Goal: Information Seeking & Learning: Learn about a topic

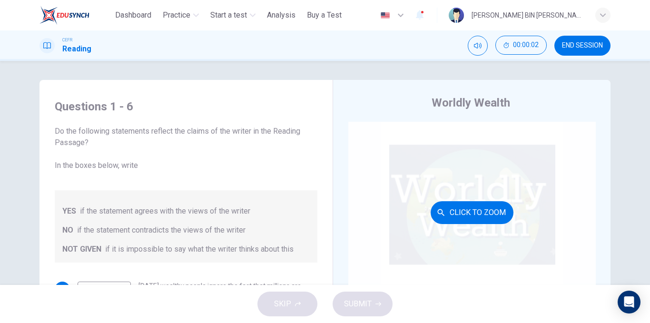
click at [424, 170] on div "Click to Zoom" at bounding box center [471, 212] width 247 height 181
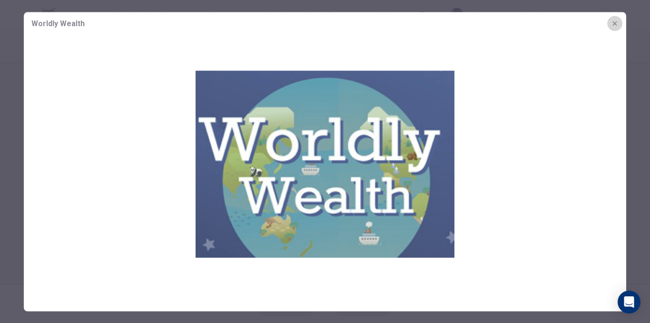
click at [612, 23] on icon "button" at bounding box center [615, 24] width 8 height 8
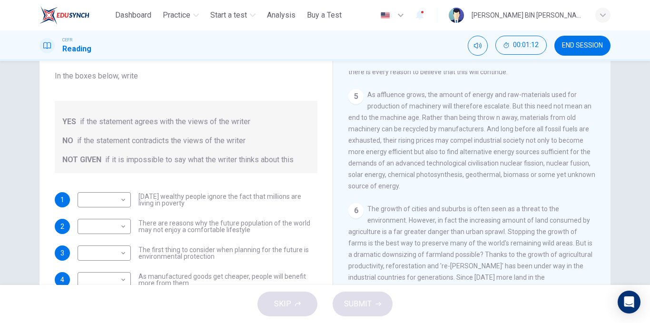
scroll to position [468, 0]
click at [111, 201] on body "This site uses cookies, as explained in our Privacy Policy . If you agree to th…" at bounding box center [325, 161] width 650 height 323
click at [114, 243] on li "NOT GIVEN" at bounding box center [101, 245] width 53 height 15
type input "*********"
click at [221, 178] on div "Questions 1 - 6 Do the following statements reflect the claims of the writer in…" at bounding box center [186, 175] width 278 height 350
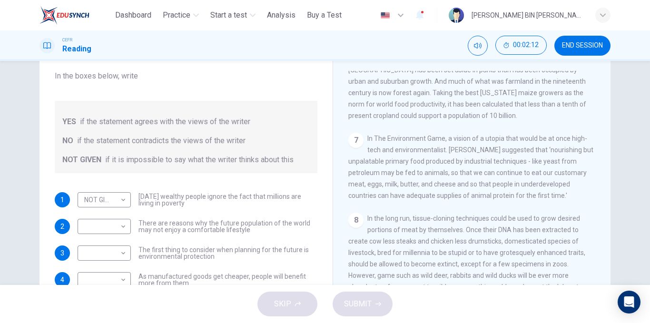
scroll to position [687, 0]
click at [113, 229] on body "This site uses cookies, as explained in our Privacy Policy . If you agree to th…" at bounding box center [325, 161] width 650 height 323
click at [114, 241] on li "YES" at bounding box center [101, 241] width 53 height 15
type input "***"
click at [111, 250] on body "This site uses cookies, as explained in our Privacy Policy . If you agree to th…" at bounding box center [325, 161] width 650 height 323
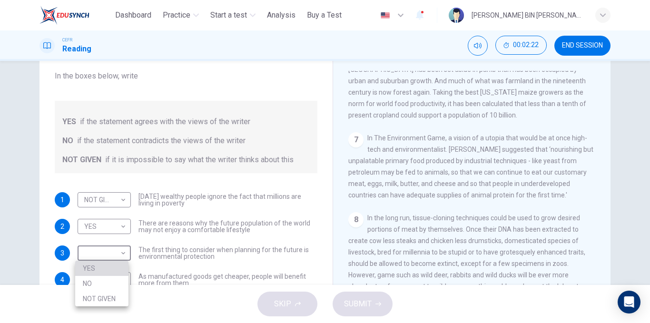
click at [110, 266] on li "YES" at bounding box center [101, 268] width 53 height 15
type input "***"
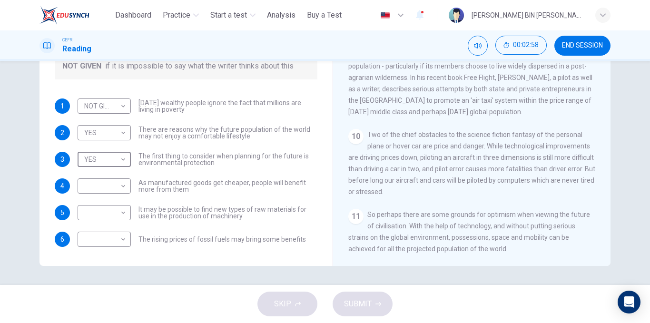
scroll to position [894, 0]
click at [99, 187] on body "This site uses cookies, as explained in our Privacy Policy . If you agree to th…" at bounding box center [325, 161] width 650 height 323
click at [110, 232] on li "NOT GIVEN" at bounding box center [101, 231] width 53 height 15
type input "*********"
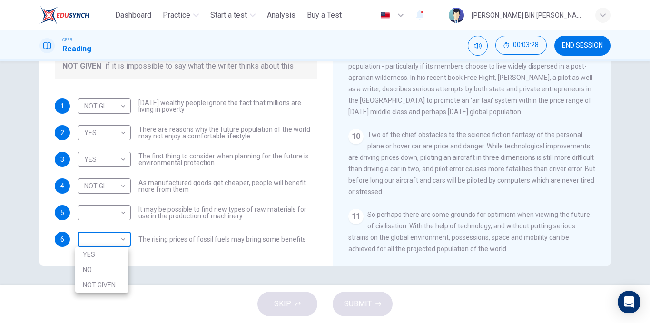
click at [89, 239] on body "This site uses cookies, as explained in our Privacy Policy . If you agree to th…" at bounding box center [325, 161] width 650 height 323
click at [208, 236] on div at bounding box center [325, 161] width 650 height 323
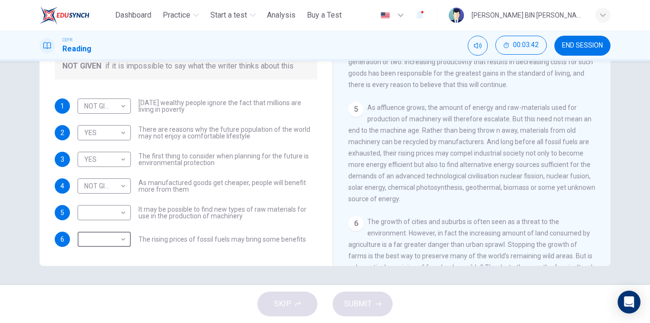
scroll to position [362, 0]
click at [96, 235] on body "This site uses cookies, as explained in our Privacy Policy . If you agree to th…" at bounding box center [325, 161] width 650 height 323
click at [101, 248] on li "YES" at bounding box center [101, 254] width 53 height 15
type input "***"
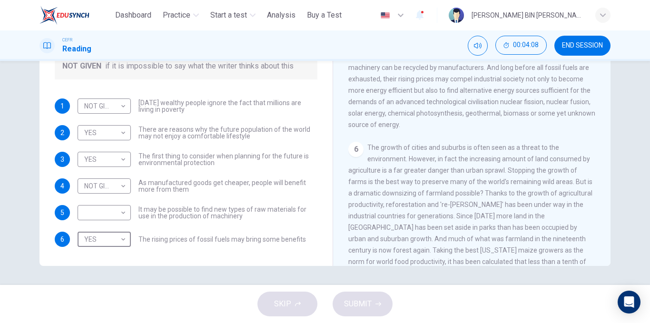
scroll to position [436, 0]
click at [109, 211] on body "This site uses cookies, as explained in our Privacy Policy . If you agree to th…" at bounding box center [325, 161] width 650 height 323
click at [116, 256] on li "NOT GIVEN" at bounding box center [101, 258] width 53 height 15
type input "*********"
click at [379, 296] on button "SUBMIT" at bounding box center [363, 304] width 60 height 25
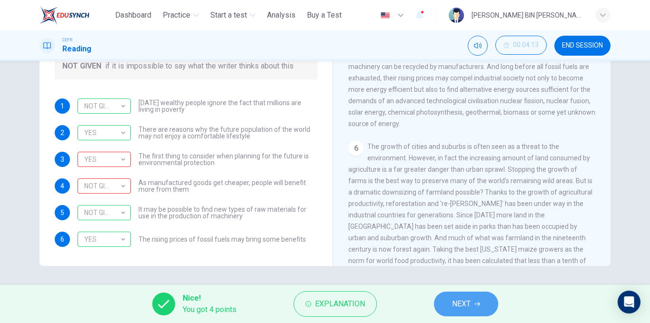
click at [450, 302] on button "NEXT" at bounding box center [466, 304] width 64 height 25
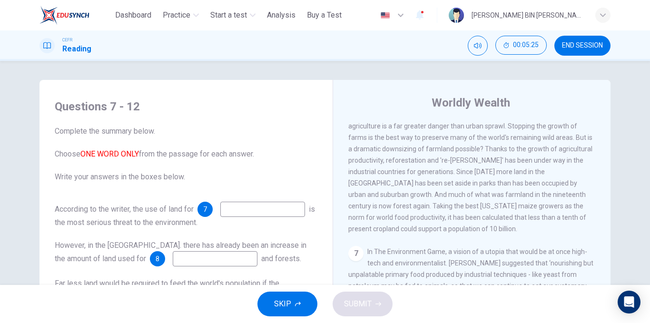
scroll to position [644, 0]
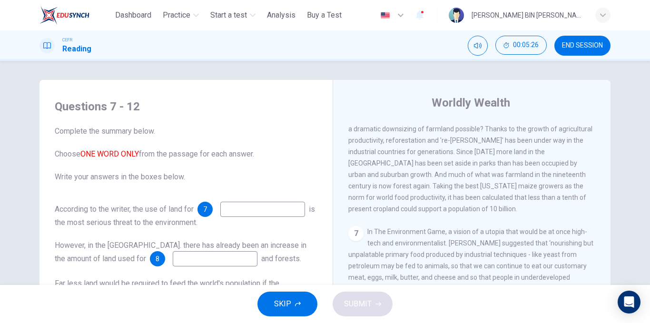
click at [220, 217] on input at bounding box center [262, 209] width 85 height 15
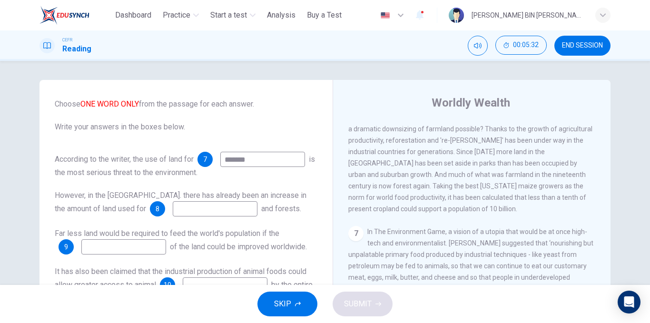
type input "*******"
click at [173, 201] on input at bounding box center [215, 208] width 85 height 15
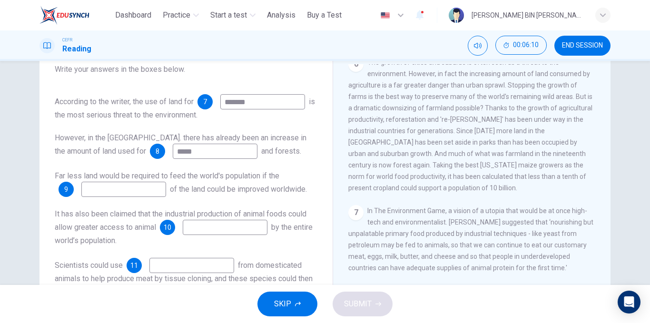
scroll to position [607, 0]
type input "*****"
click at [153, 182] on input at bounding box center [123, 189] width 85 height 15
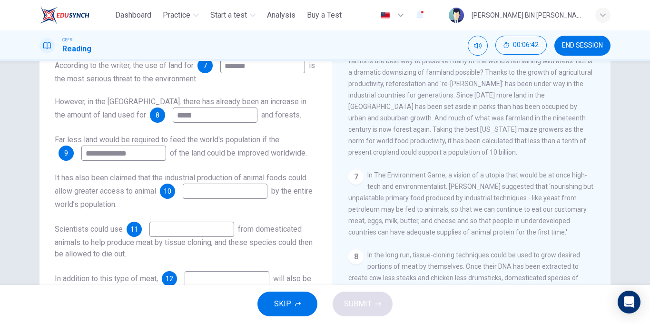
scroll to position [94, 0]
click at [90, 145] on input "**********" at bounding box center [123, 152] width 85 height 15
click at [111, 145] on input "**********" at bounding box center [123, 152] width 85 height 15
type input "**********"
click at [260, 191] on input at bounding box center [225, 190] width 85 height 15
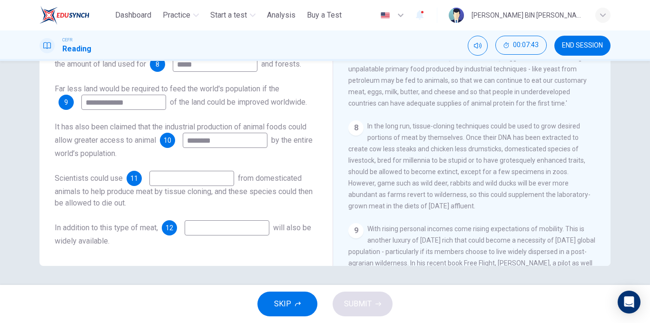
scroll to position [145, 0]
type input "********"
click at [175, 179] on input at bounding box center [191, 178] width 85 height 15
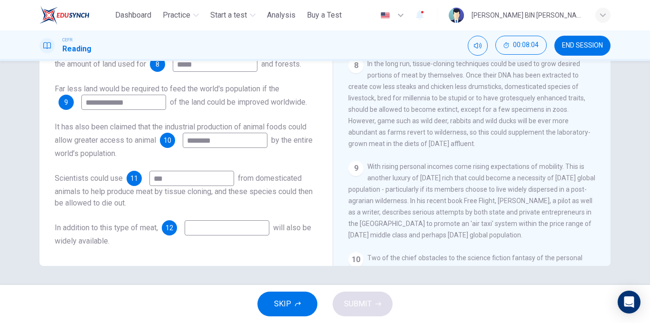
scroll to position [747, 0]
type input "***"
click at [205, 227] on input at bounding box center [227, 227] width 85 height 15
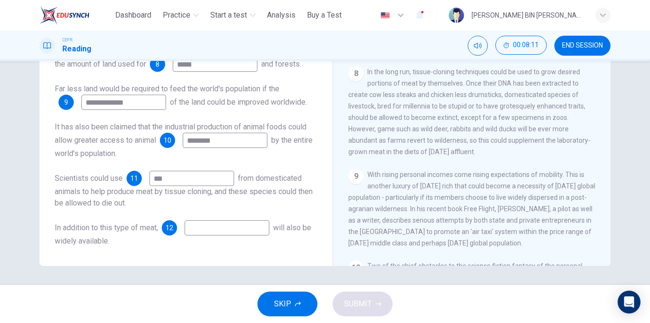
scroll to position [738, 0]
type input "*******"
click at [372, 307] on button "SUBMIT" at bounding box center [363, 304] width 60 height 25
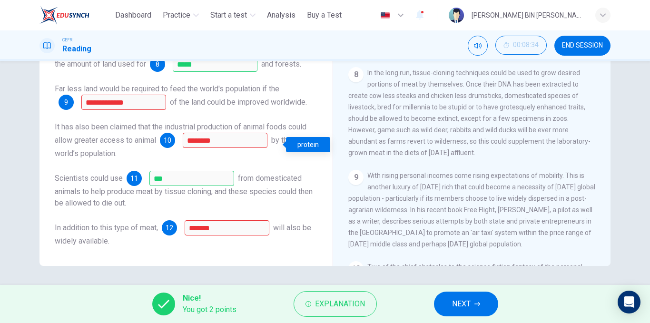
scroll to position [73, 0]
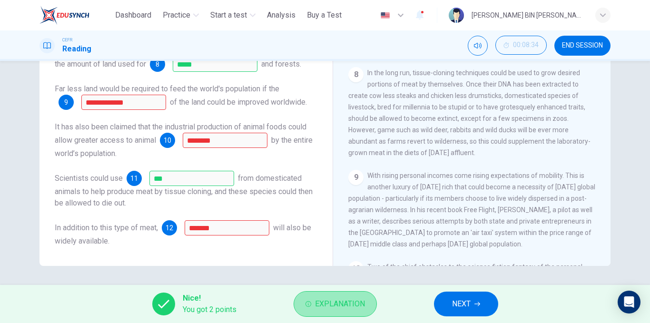
click at [336, 302] on span "Explanation" at bounding box center [340, 303] width 50 height 13
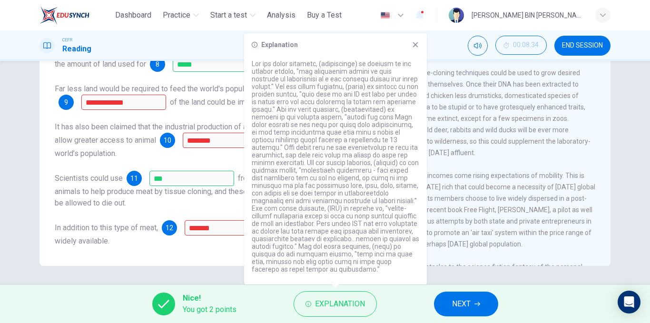
click at [536, 243] on div "9 With rising personal incomes come rising expectations of mobility. This is an…" at bounding box center [471, 210] width 247 height 80
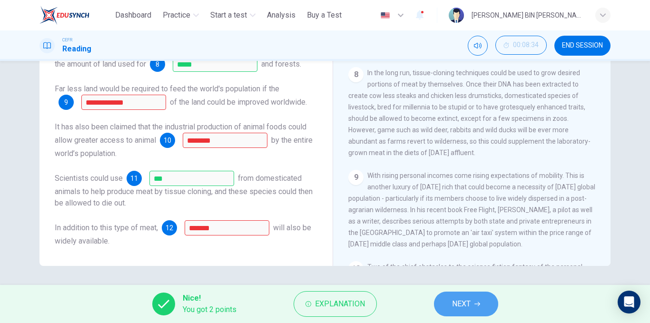
click at [485, 305] on button "NEXT" at bounding box center [466, 304] width 64 height 25
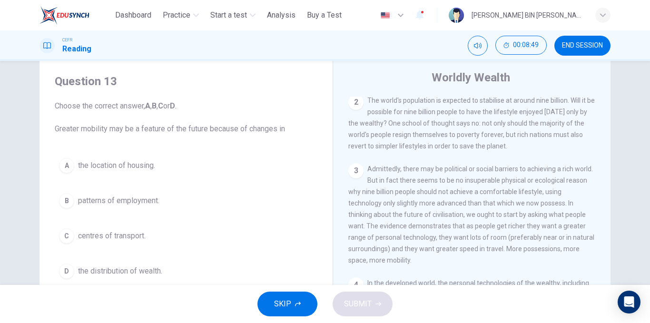
scroll to position [236, 0]
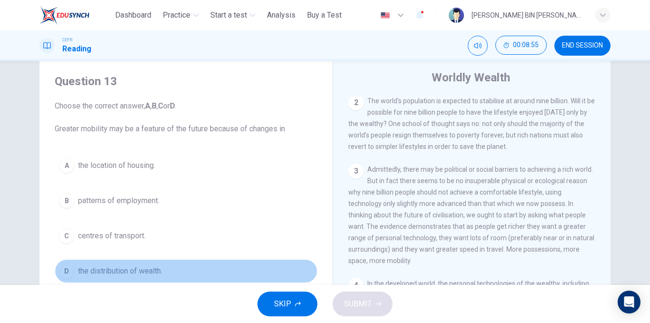
click at [111, 264] on button "D the distribution of wealth." at bounding box center [186, 271] width 263 height 24
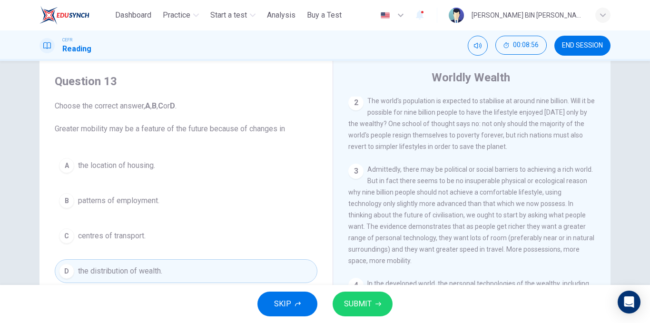
click at [349, 301] on span "SUBMIT" at bounding box center [358, 303] width 28 height 13
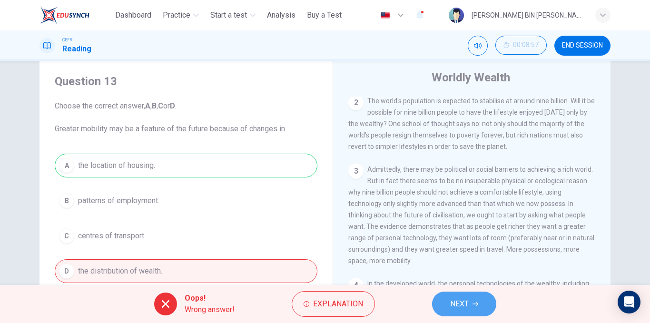
click at [446, 302] on button "NEXT" at bounding box center [464, 304] width 64 height 25
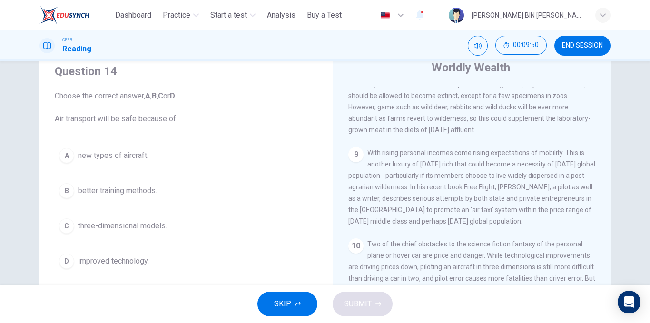
scroll to position [37, 0]
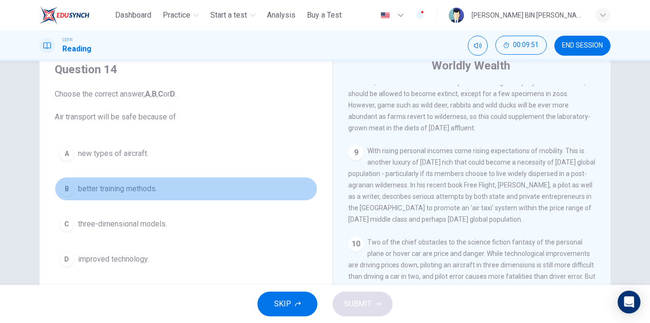
click at [108, 191] on span "better training methods." at bounding box center [117, 188] width 79 height 11
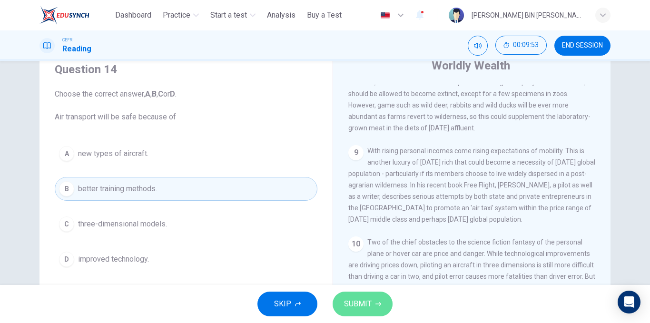
click at [380, 313] on button "SUBMIT" at bounding box center [363, 304] width 60 height 25
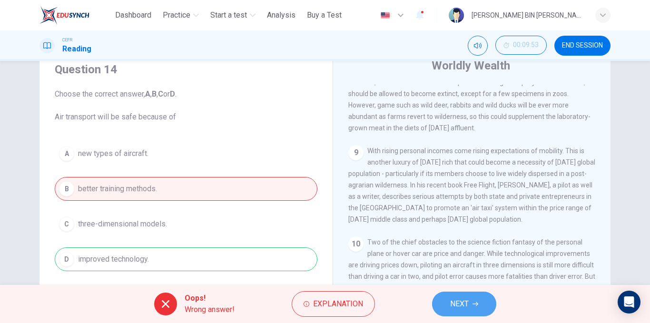
click at [451, 296] on button "NEXT" at bounding box center [464, 304] width 64 height 25
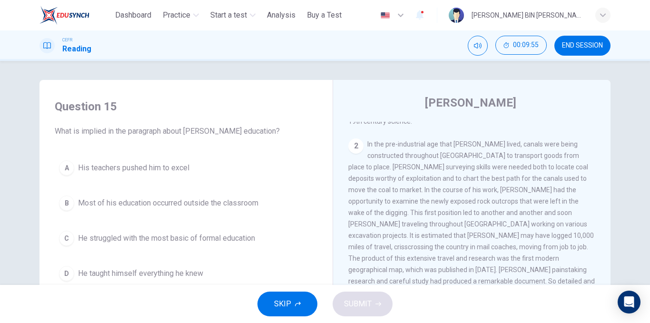
scroll to position [143, 0]
click at [558, 52] on button "END SESSION" at bounding box center [582, 46] width 56 height 20
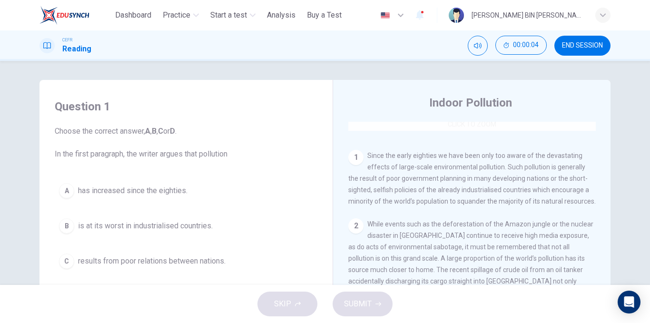
scroll to position [172, 0]
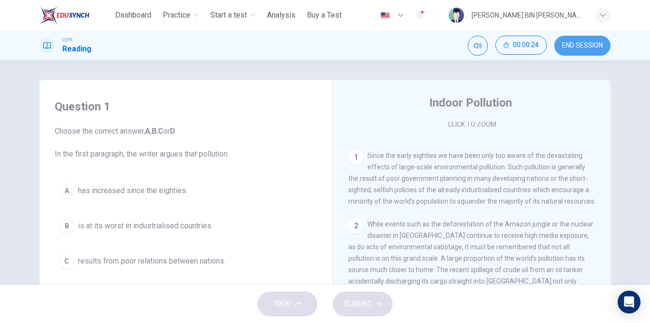
click at [594, 49] on button "END SESSION" at bounding box center [582, 46] width 56 height 20
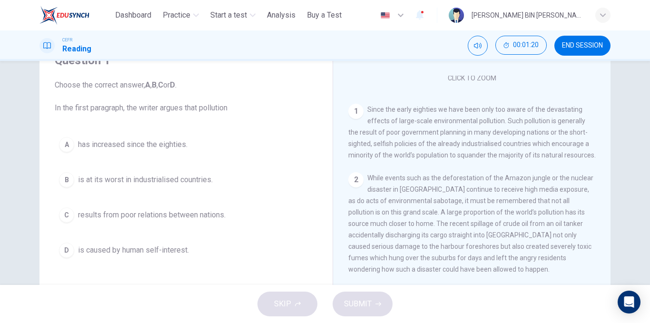
scroll to position [45, 0]
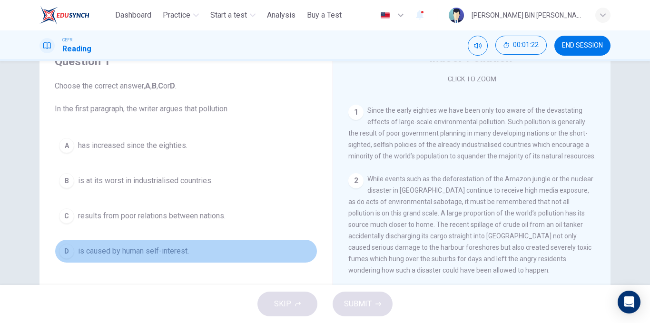
click at [157, 247] on span "is caused by human self-interest." at bounding box center [133, 251] width 111 height 11
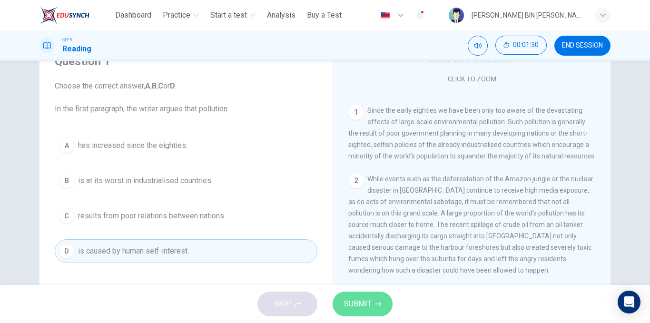
click at [371, 303] on button "SUBMIT" at bounding box center [363, 304] width 60 height 25
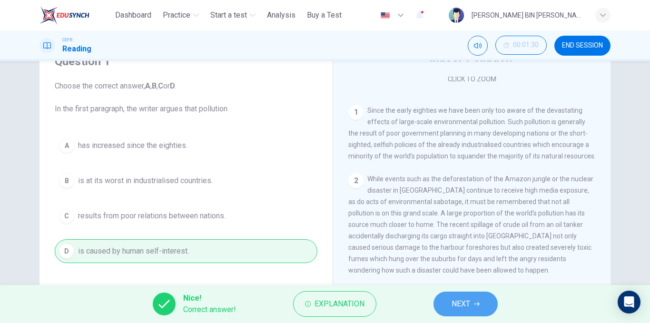
click at [455, 307] on span "NEXT" at bounding box center [461, 303] width 19 height 13
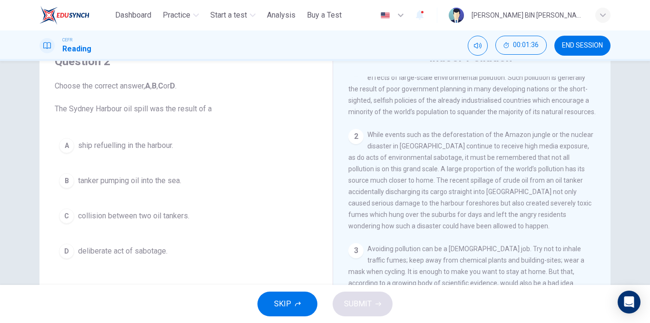
scroll to position [217, 0]
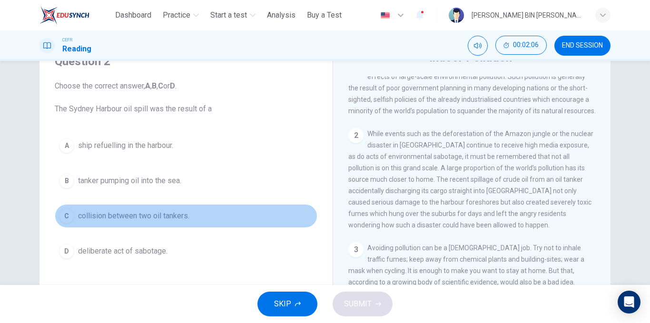
click at [157, 222] on button "C collision between two oil tankers." at bounding box center [186, 216] width 263 height 24
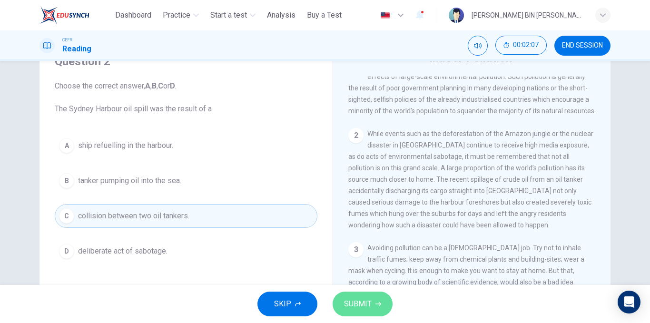
click at [377, 303] on icon "button" at bounding box center [378, 304] width 6 height 6
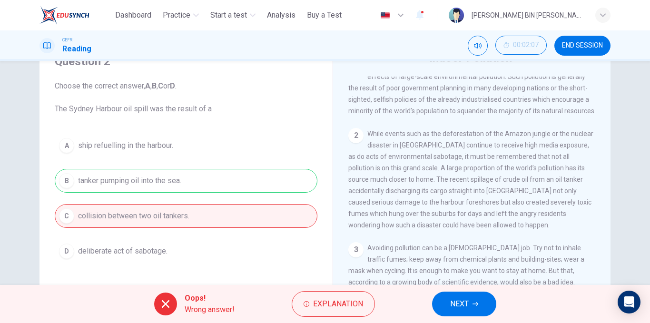
click at [449, 297] on button "NEXT" at bounding box center [464, 304] width 64 height 25
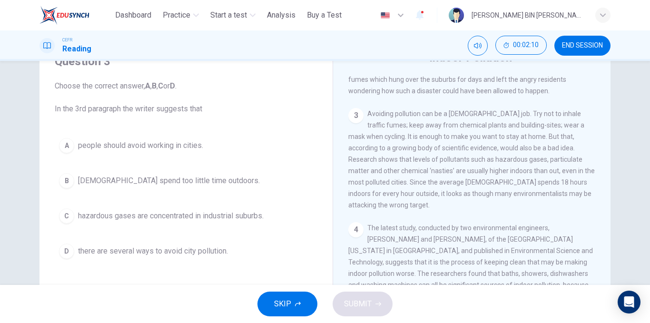
scroll to position [353, 0]
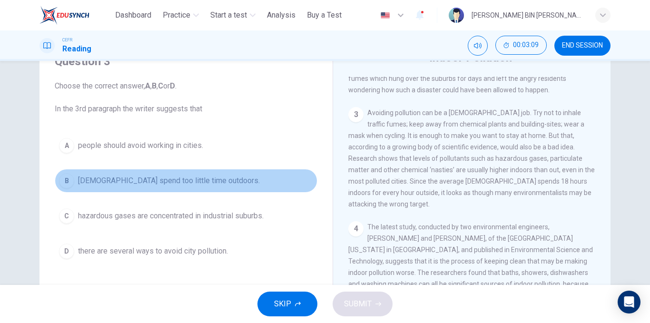
click at [138, 182] on span "[DEMOGRAPHIC_DATA] spend too little time outdoors." at bounding box center [169, 180] width 182 height 11
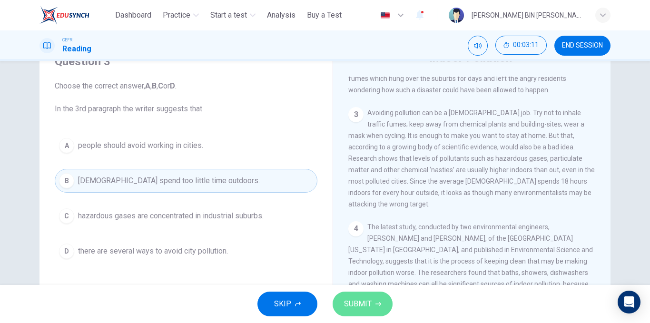
click at [368, 309] on span "SUBMIT" at bounding box center [358, 303] width 28 height 13
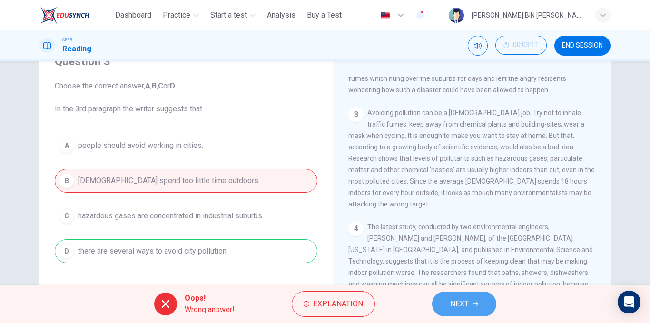
click at [454, 298] on span "NEXT" at bounding box center [459, 303] width 19 height 13
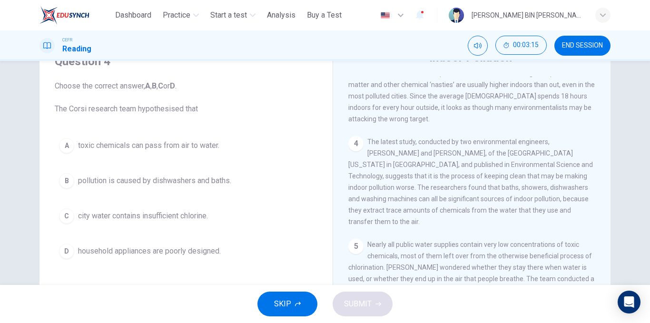
scroll to position [438, 0]
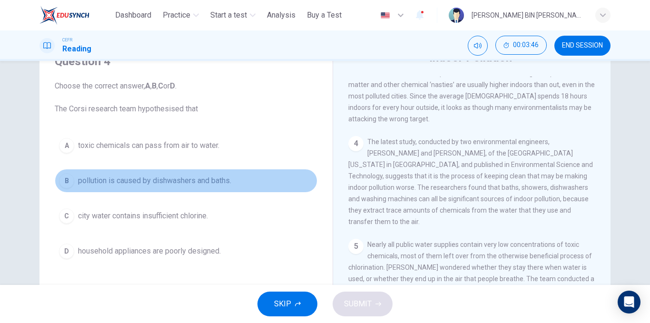
click at [127, 183] on span "pollution is caused by dishwashers and baths." at bounding box center [154, 180] width 153 height 11
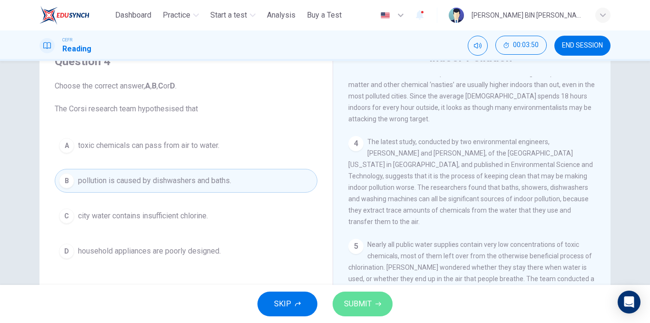
click at [376, 298] on button "SUBMIT" at bounding box center [363, 304] width 60 height 25
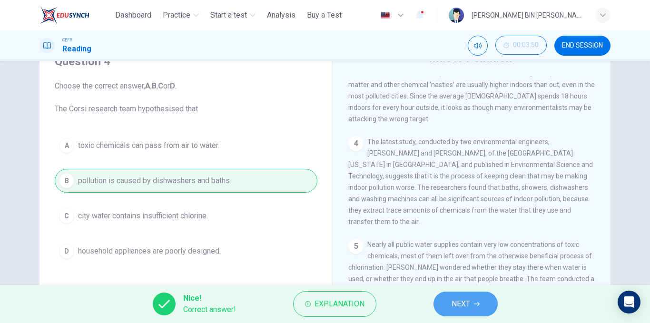
click at [446, 295] on button "NEXT" at bounding box center [465, 304] width 64 height 25
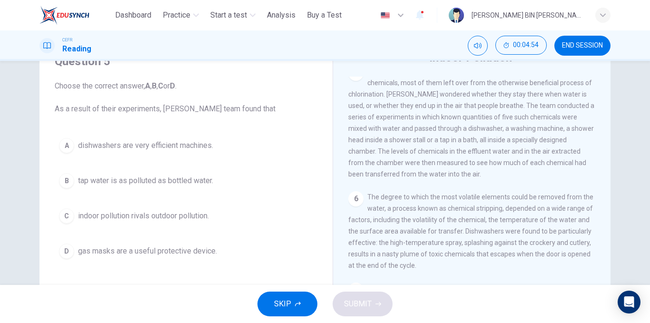
scroll to position [611, 0]
click at [584, 48] on span "END SESSION" at bounding box center [582, 46] width 41 height 8
click at [582, 47] on span "END SESSION" at bounding box center [582, 46] width 41 height 8
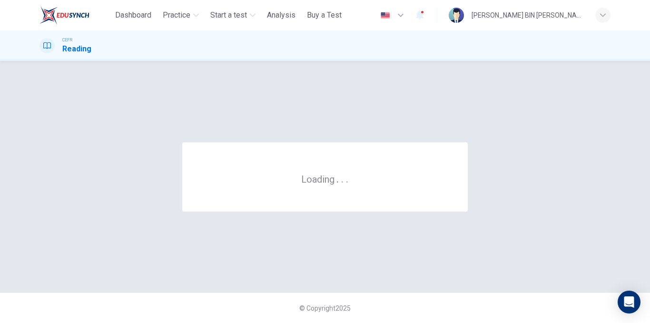
scroll to position [0, 0]
